Goal: Navigation & Orientation: Find specific page/section

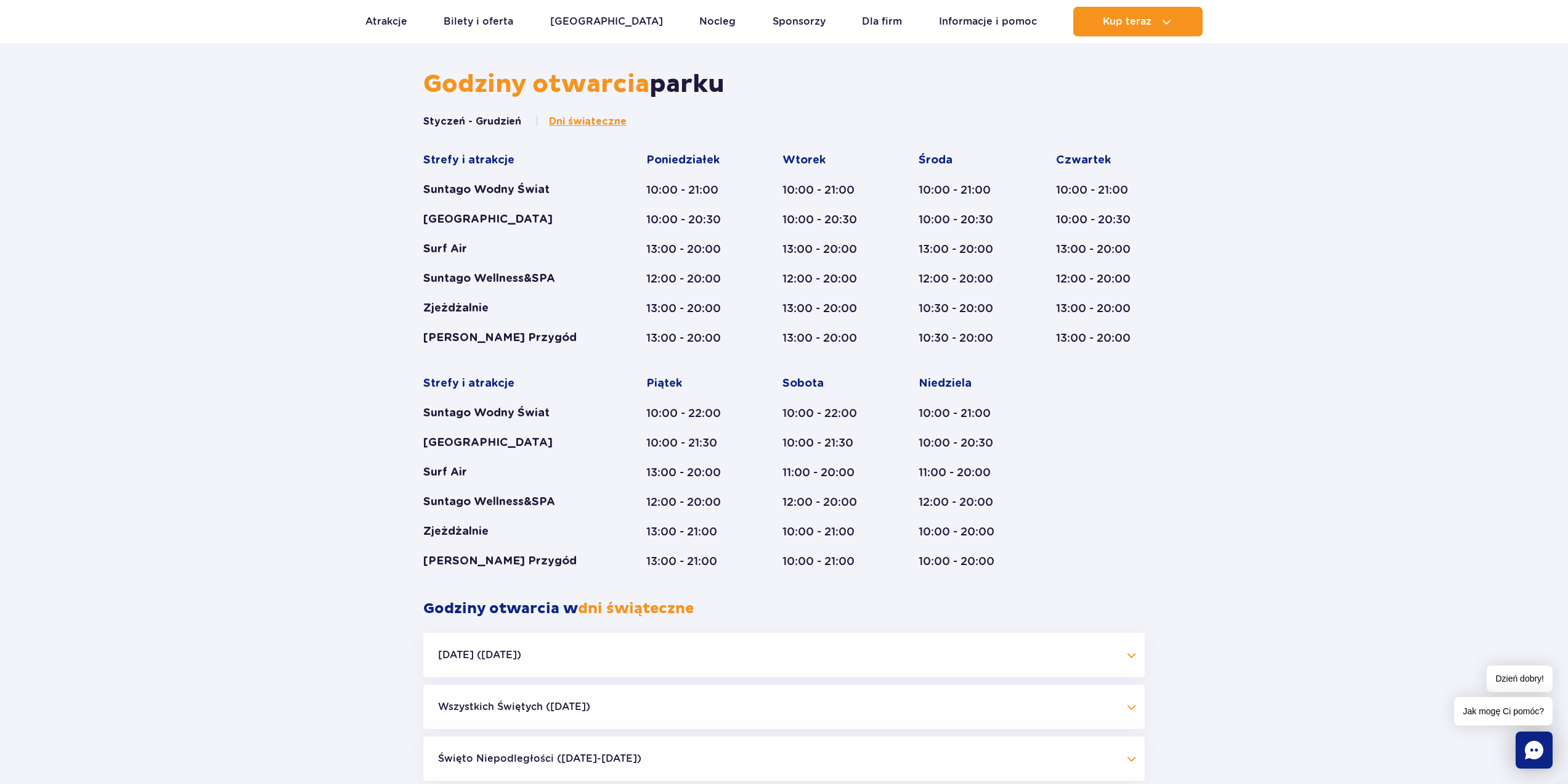
scroll to position [678, 0]
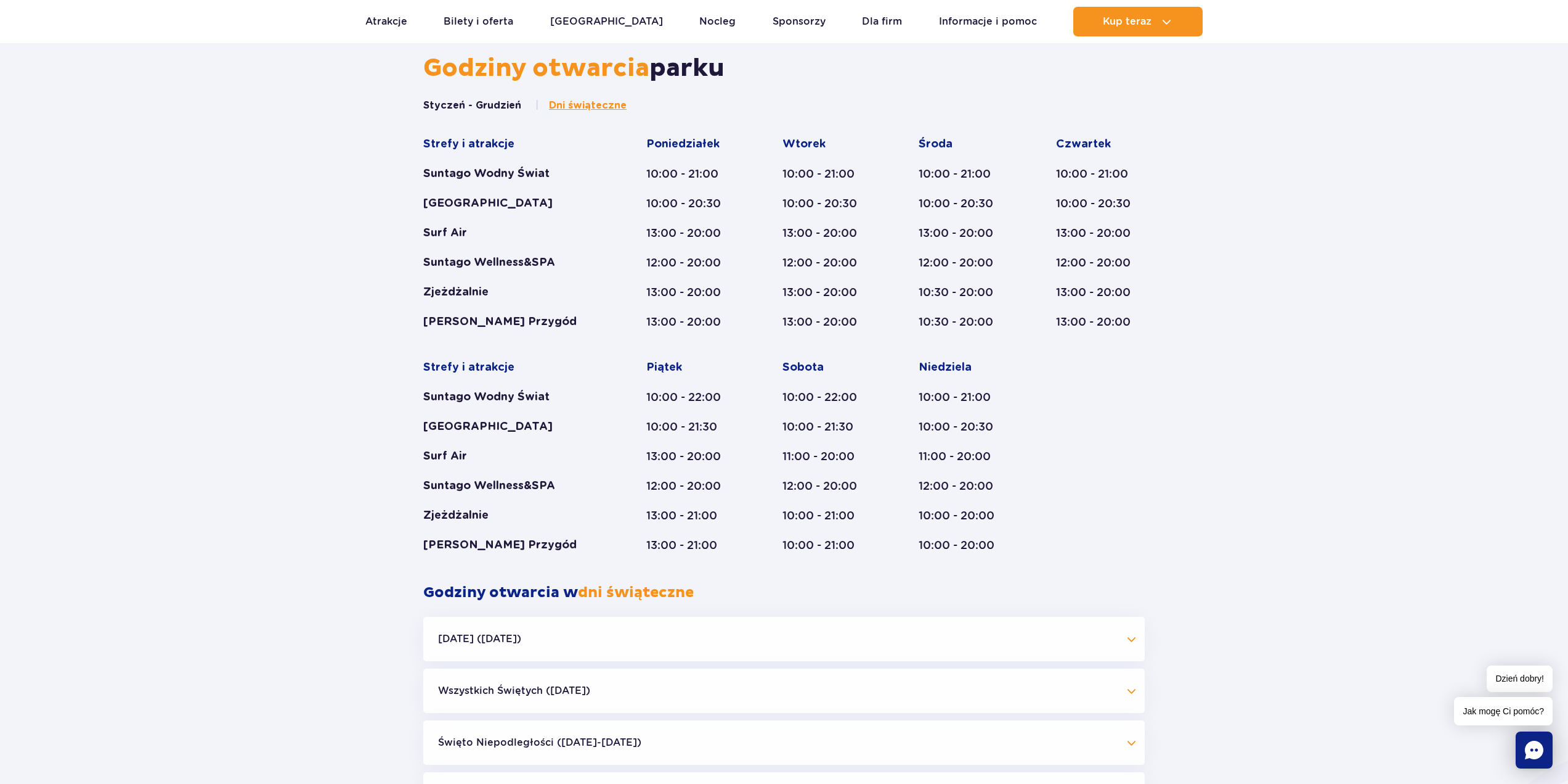
click at [590, 103] on span "Dni świąteczne" at bounding box center [588, 106] width 77 height 14
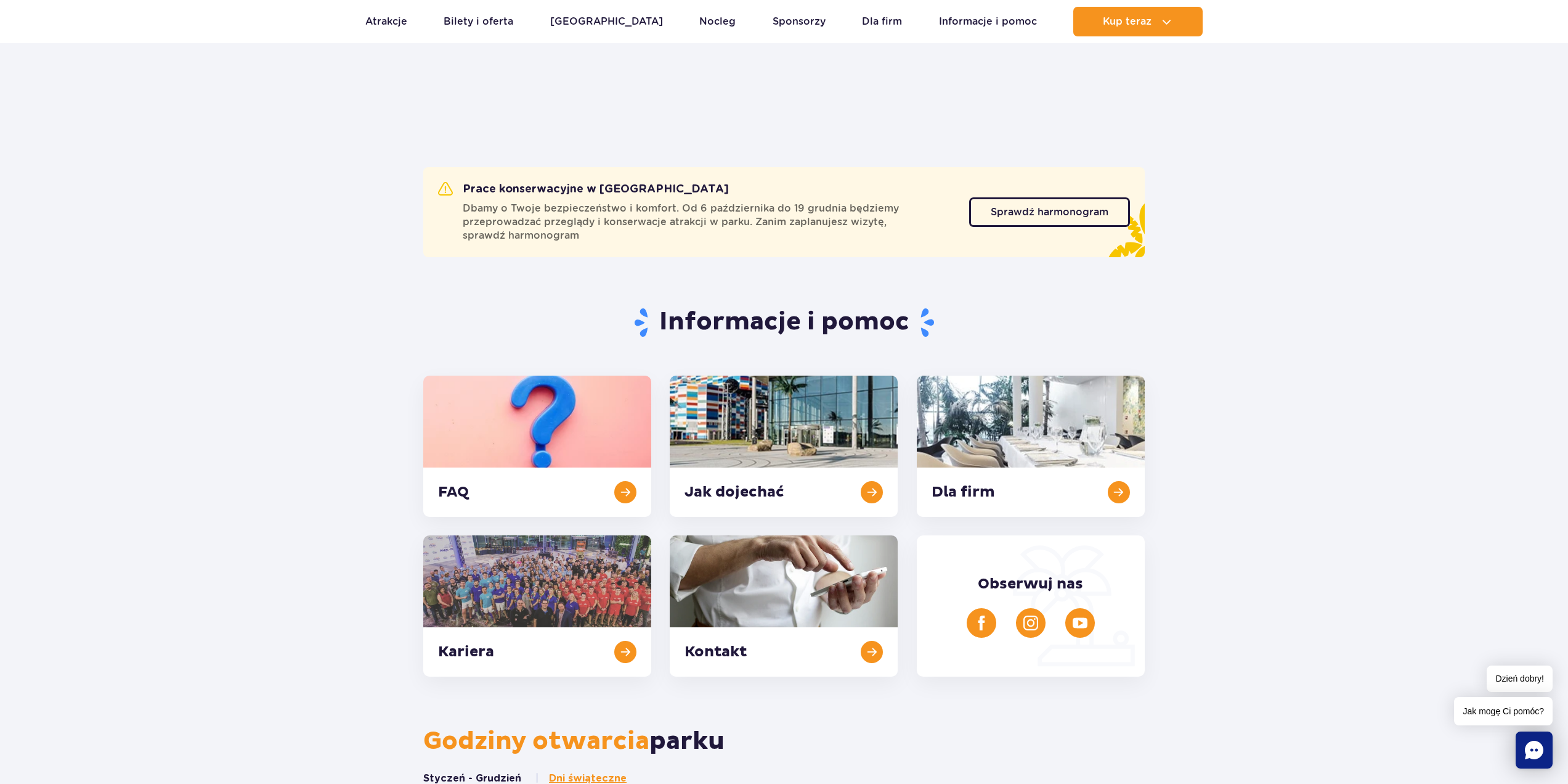
scroll to position [0, 0]
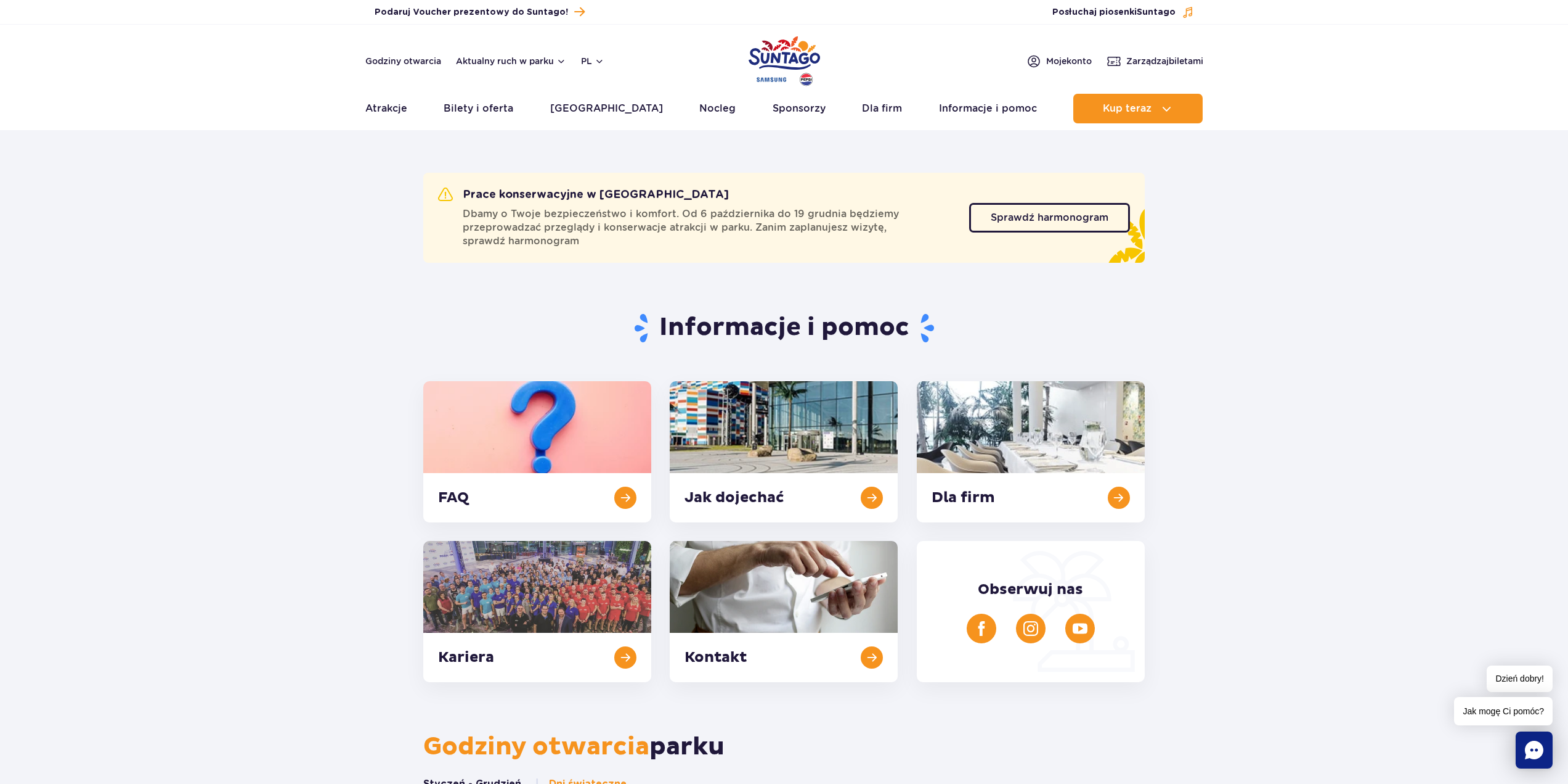
click at [1256, 303] on section "Informacje i pomoc FAQ Jak dojechać Dla firm Kariera Kontakt Obserwuj nas" at bounding box center [784, 482] width 1568 height 400
click at [774, 50] on img "Park of Poland" at bounding box center [784, 61] width 72 height 57
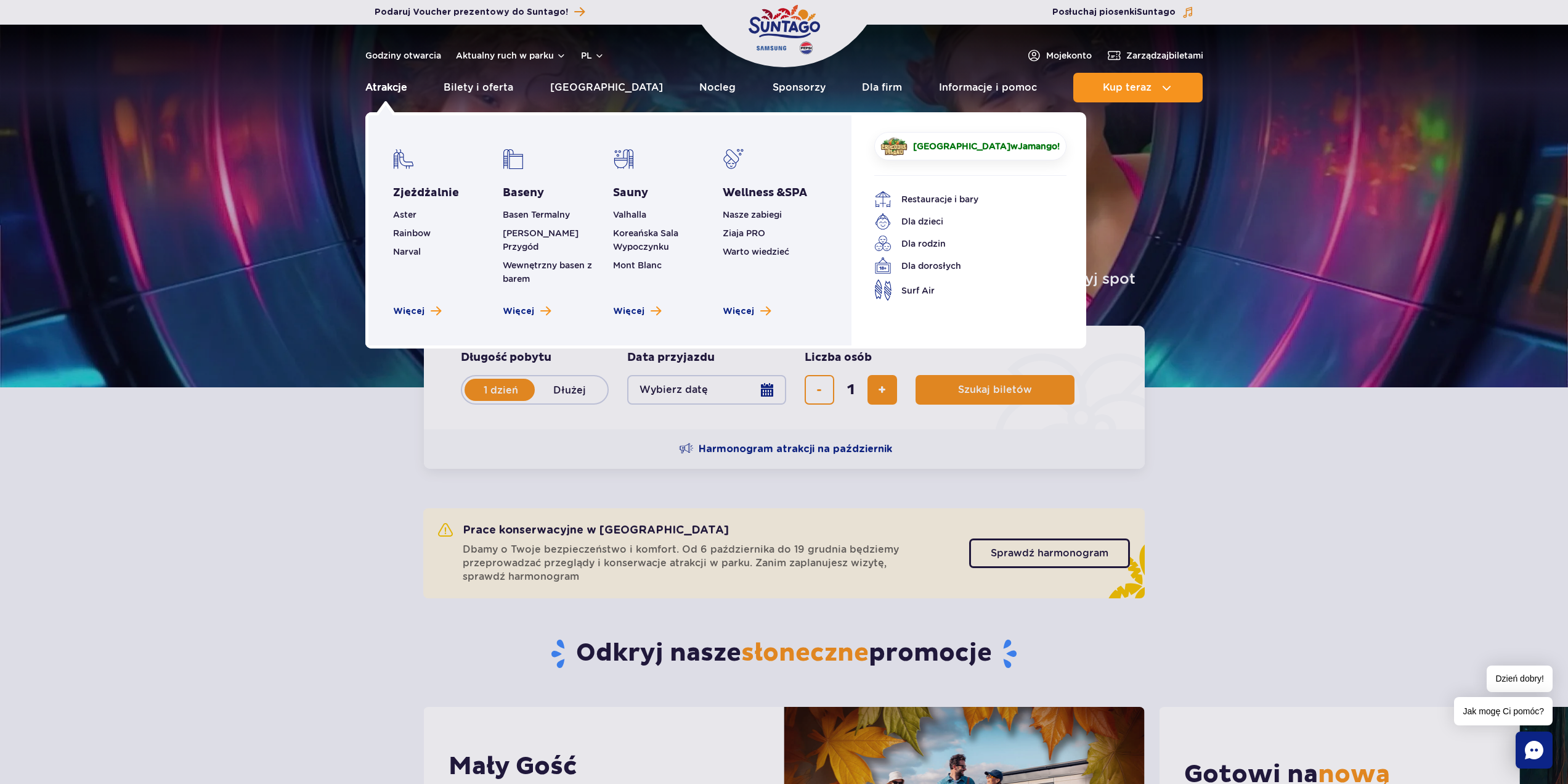
click at [370, 86] on link "Atrakcje" at bounding box center [386, 87] width 42 height 30
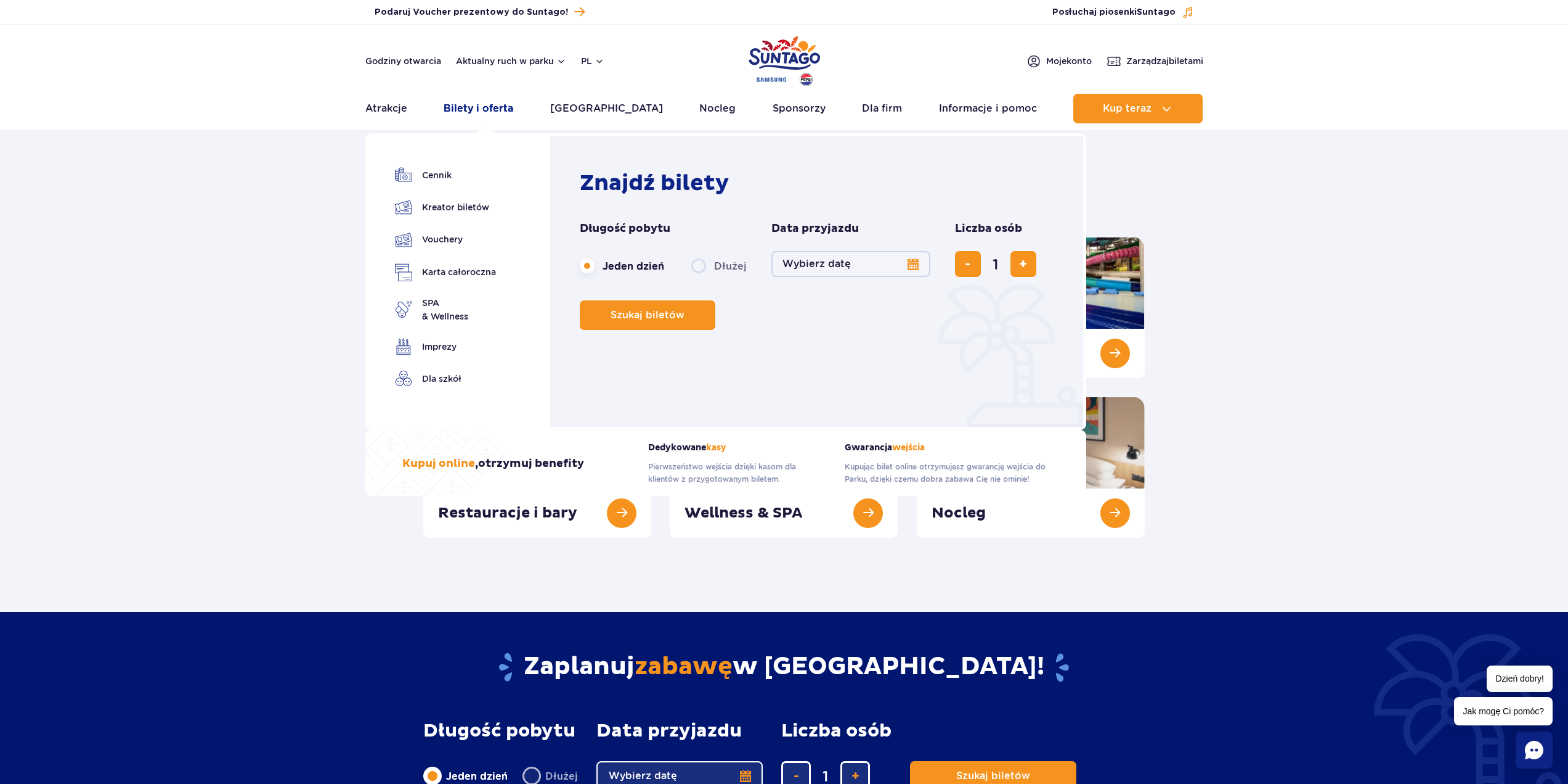
click at [489, 109] on link "Bilety i oferta" at bounding box center [479, 108] width 70 height 30
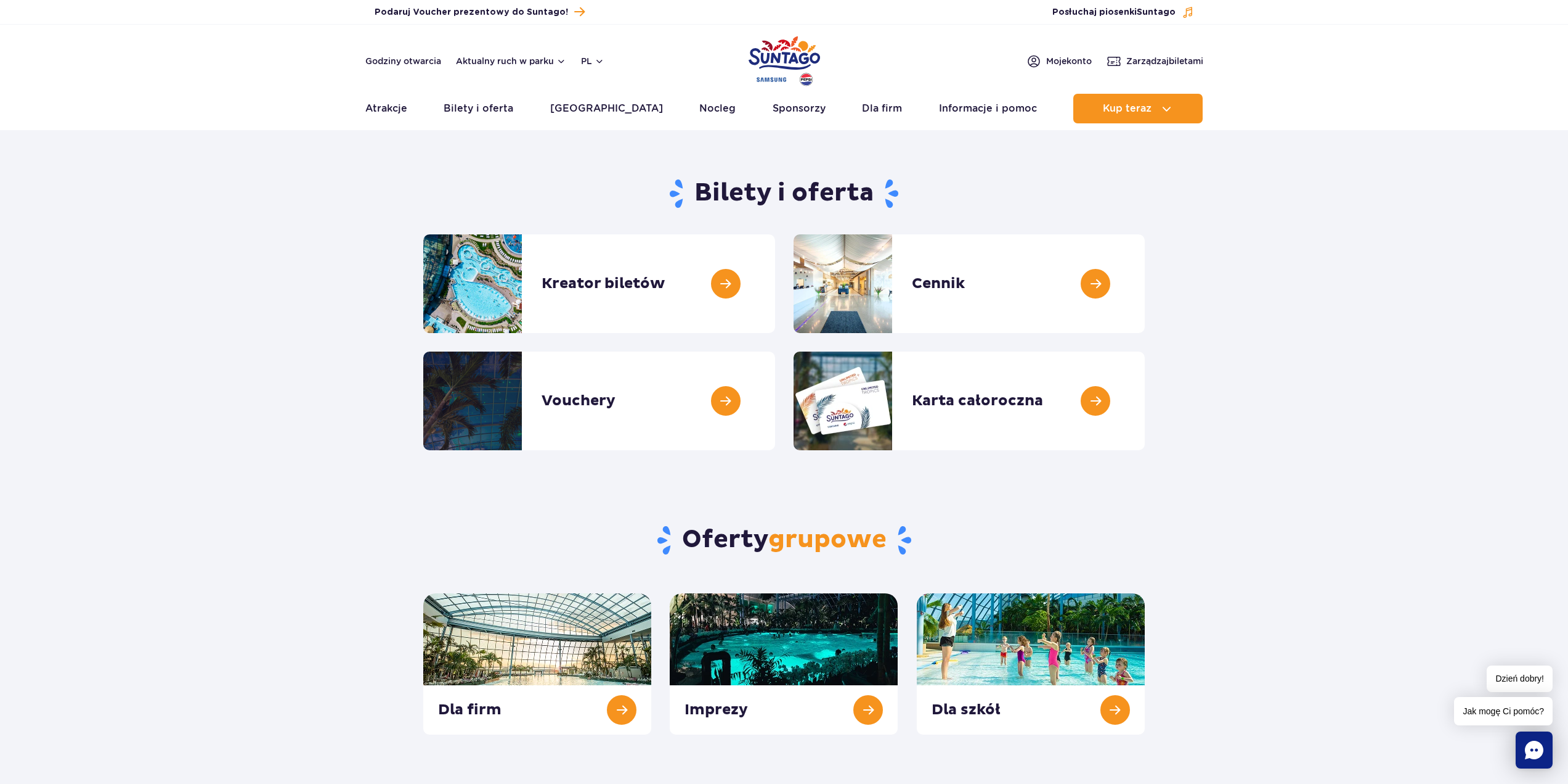
click at [770, 55] on img "Park of Poland" at bounding box center [784, 61] width 72 height 57
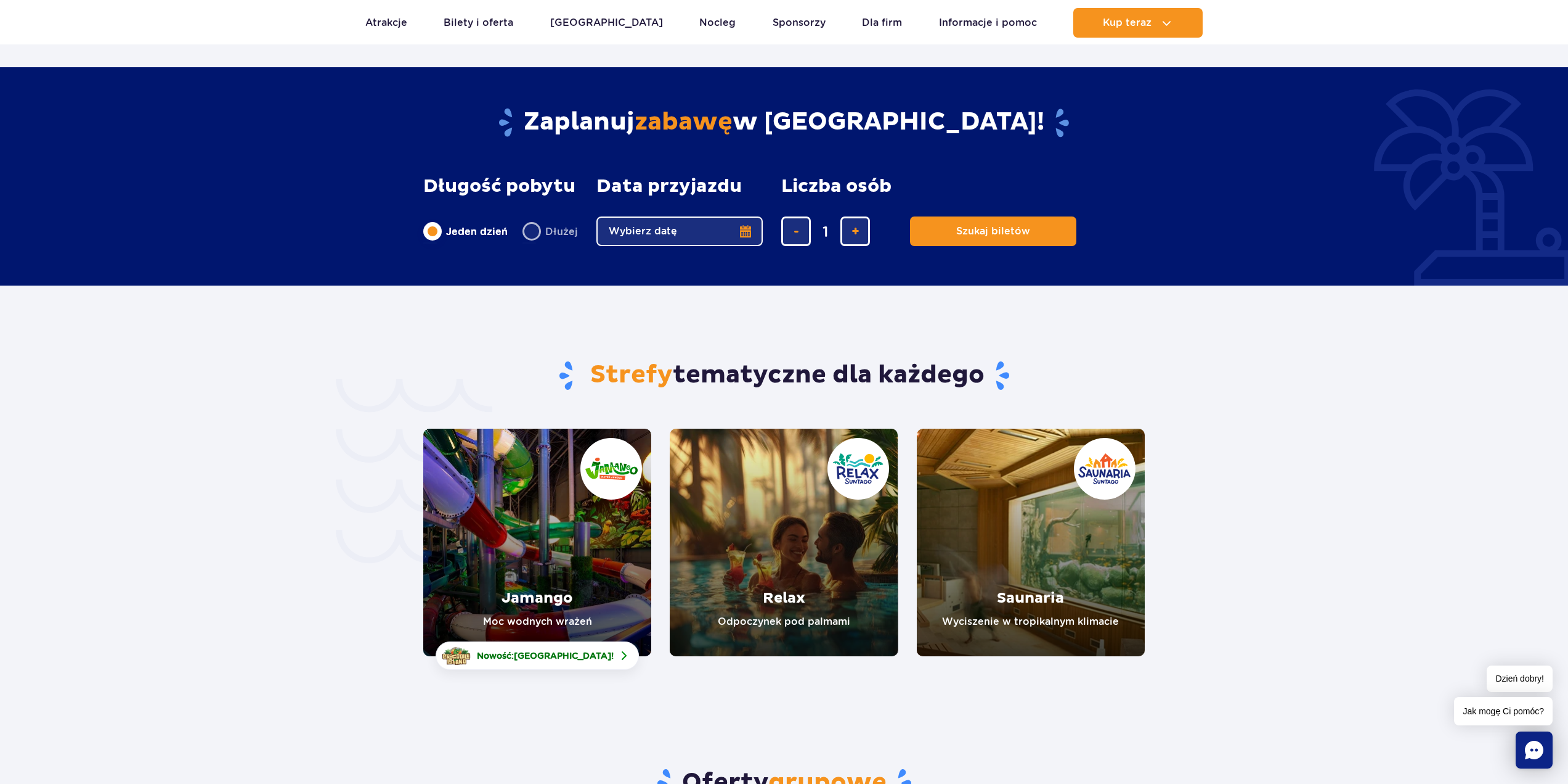
scroll to position [2343, 0]
